Goal: Navigation & Orientation: Understand site structure

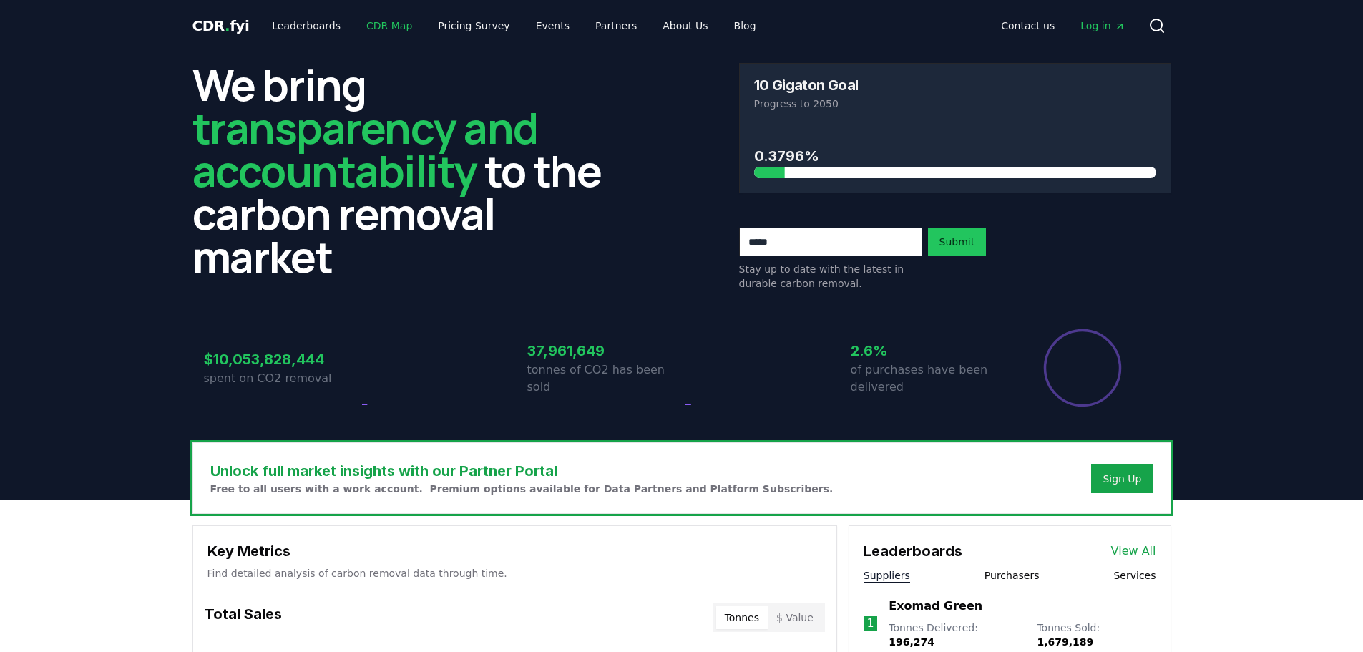
click at [384, 24] on link "CDR Map" at bounding box center [389, 26] width 69 height 26
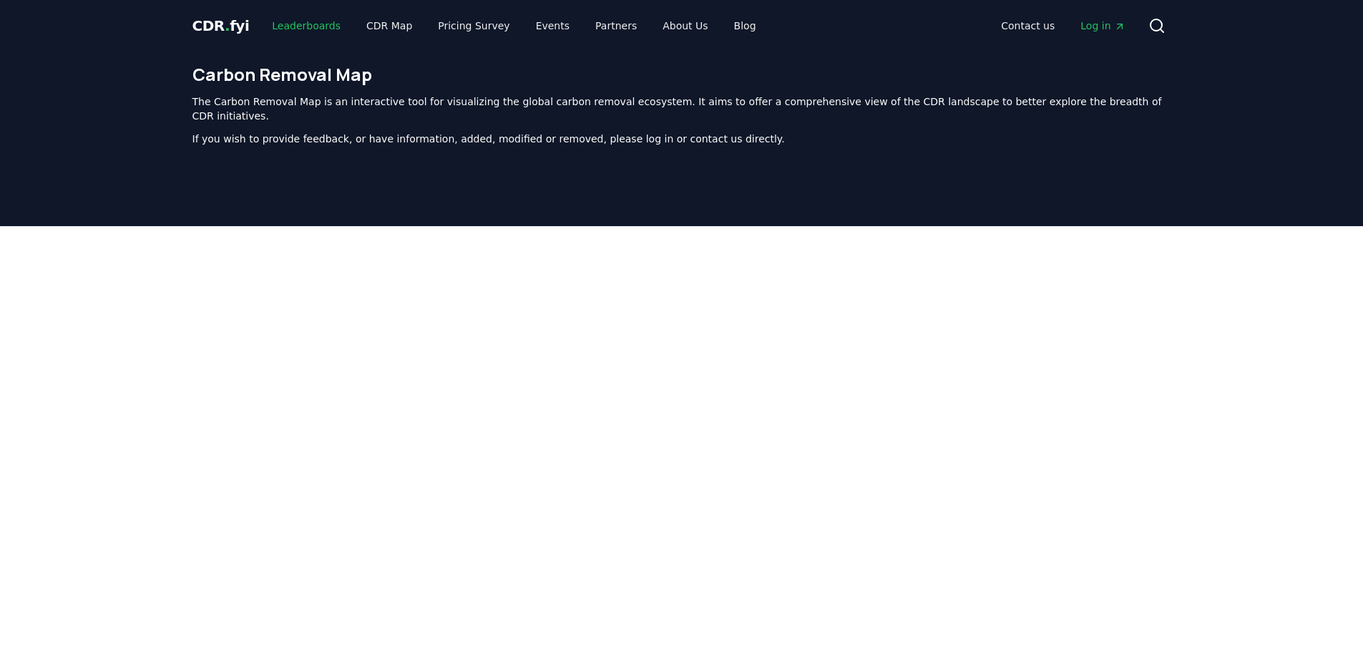
click at [293, 26] on link "Leaderboards" at bounding box center [307, 26] width 92 height 26
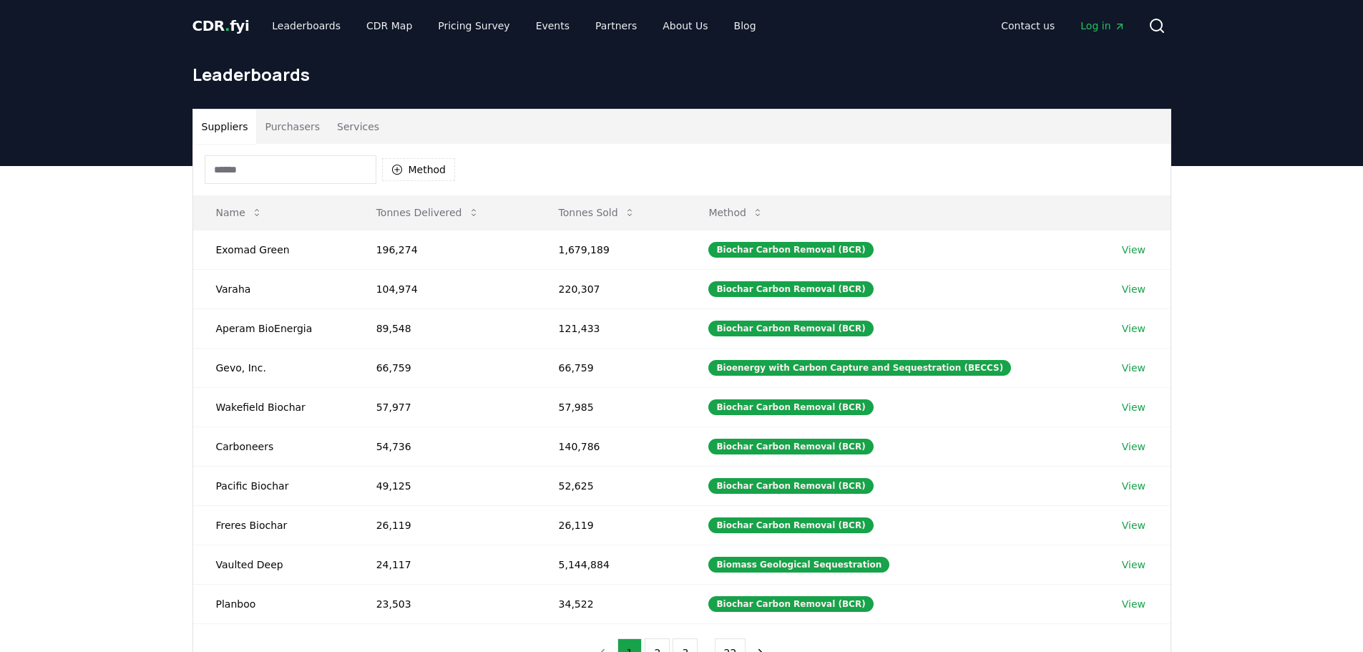
click at [353, 125] on button "Services" at bounding box center [358, 127] width 59 height 34
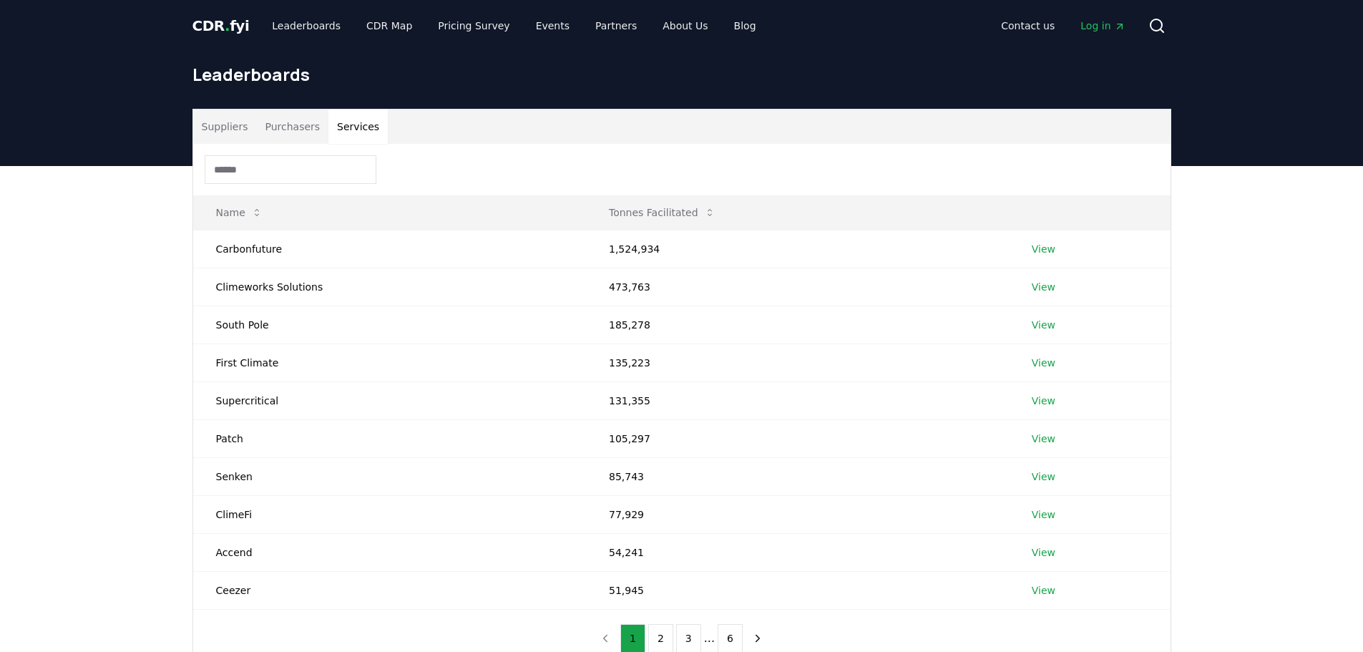
click at [278, 123] on button "Purchasers" at bounding box center [292, 127] width 72 height 34
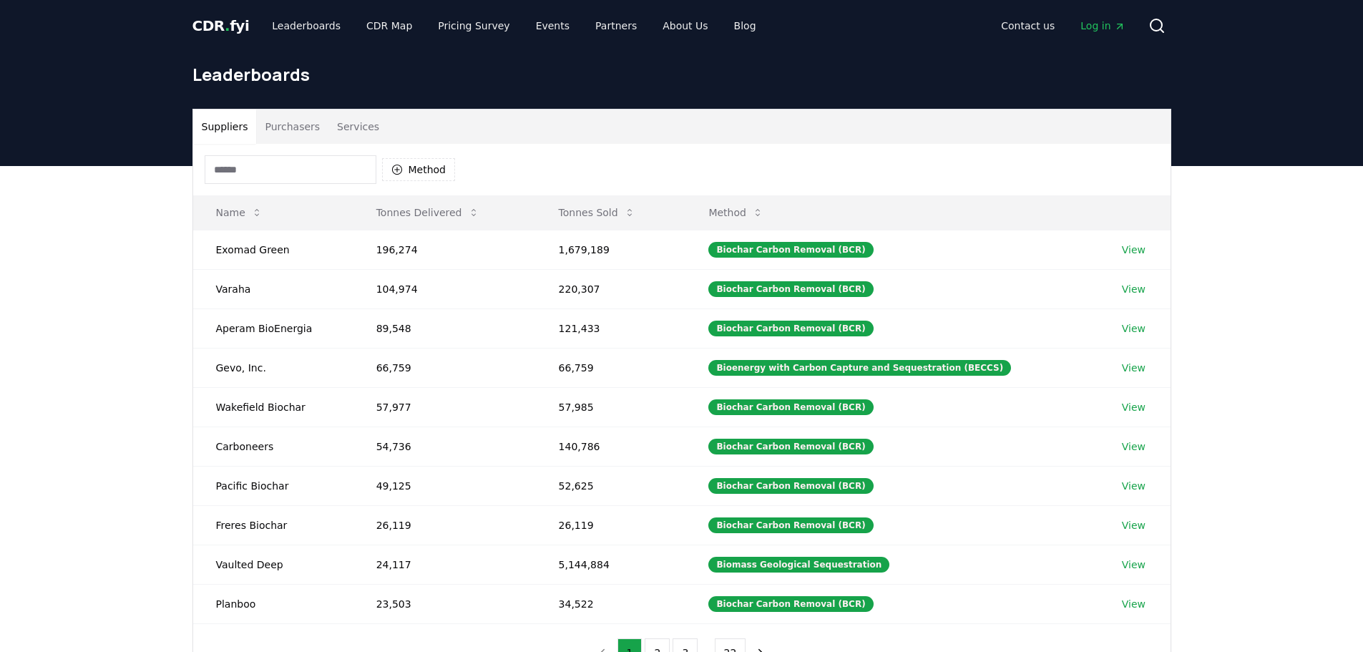
click at [223, 130] on button "Suppliers" at bounding box center [225, 127] width 64 height 34
click at [315, 31] on link "Leaderboards" at bounding box center [307, 26] width 92 height 26
click at [398, 29] on link "CDR Map" at bounding box center [389, 26] width 69 height 26
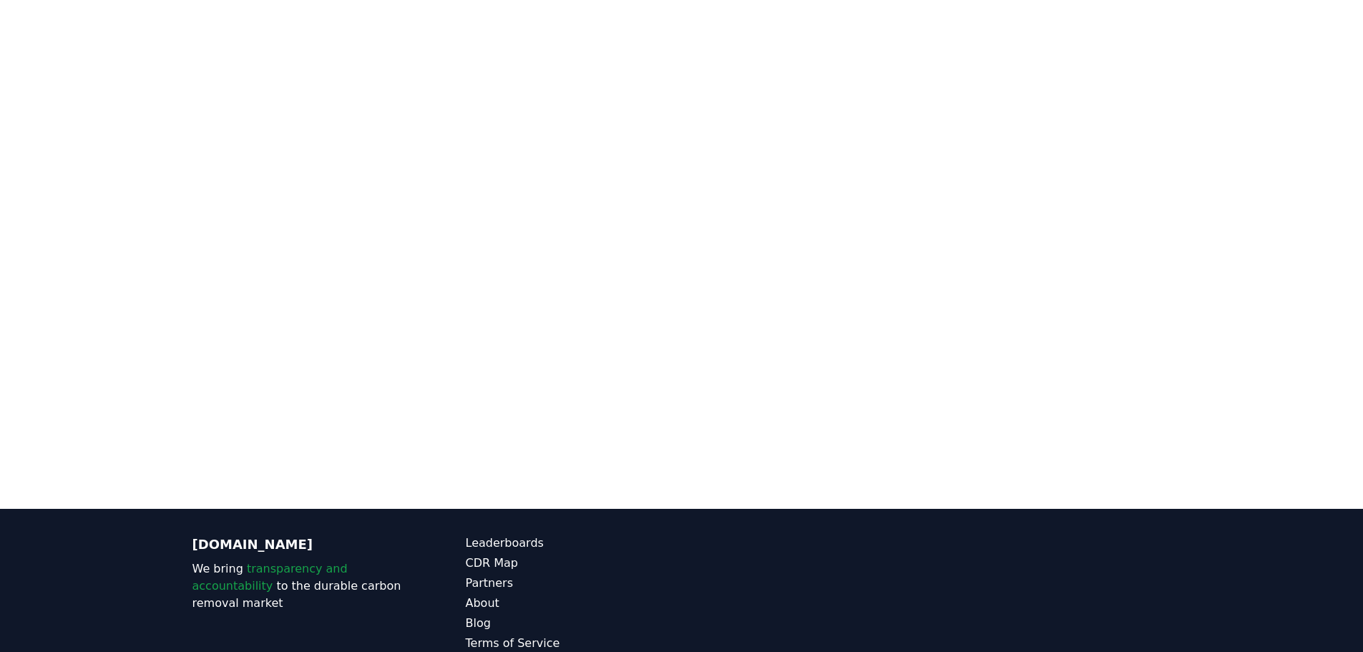
scroll to position [155, 0]
